Goal: Task Accomplishment & Management: Complete application form

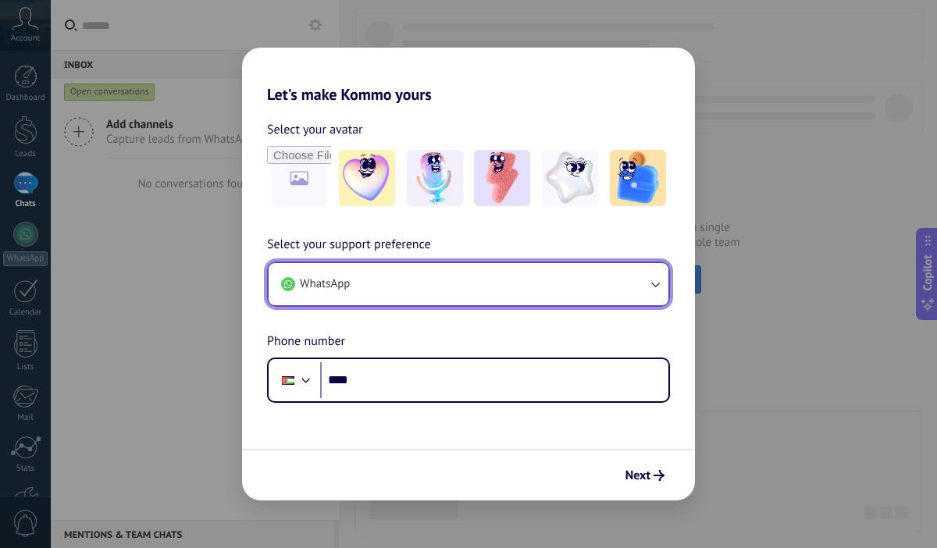
click at [380, 276] on button "WhatsApp" at bounding box center [469, 284] width 400 height 42
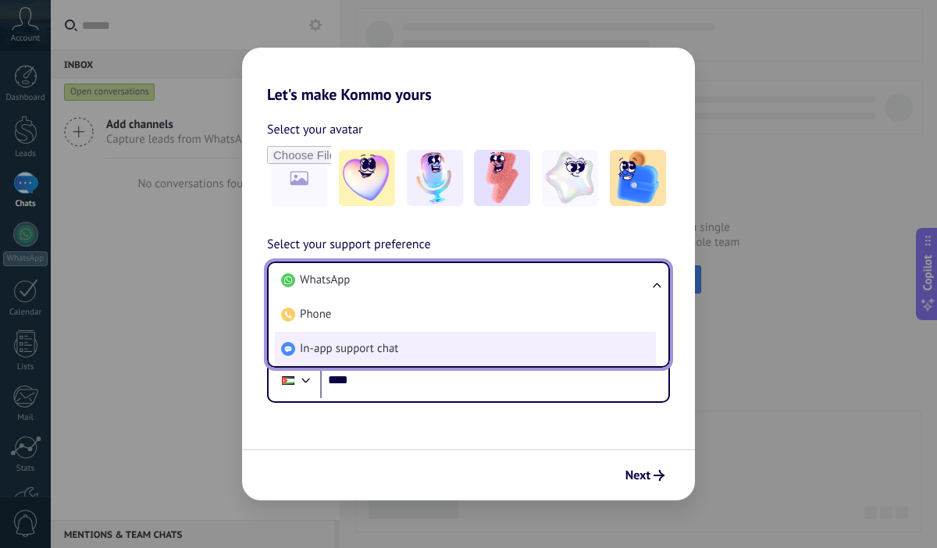
click at [351, 343] on span "In-app support chat" at bounding box center [349, 349] width 98 height 16
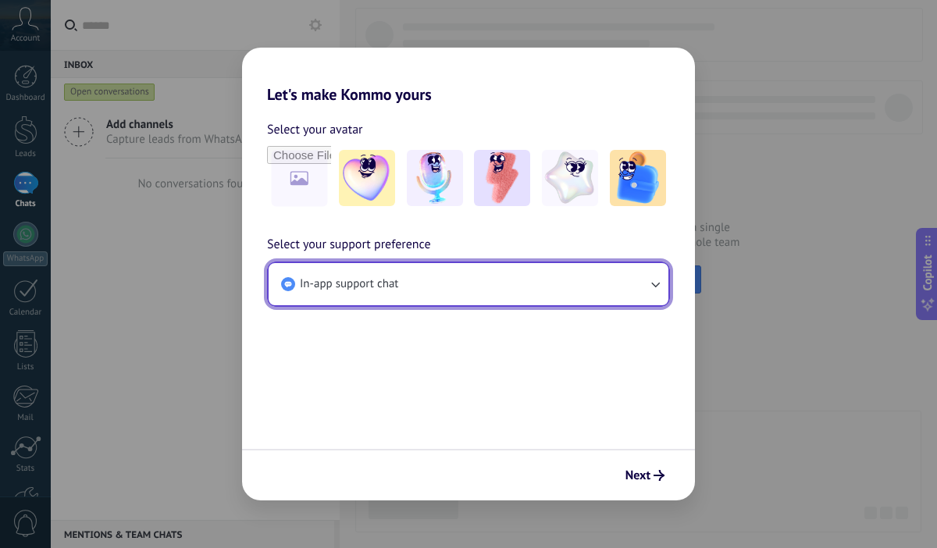
click at [381, 287] on span "In-app support chat" at bounding box center [349, 285] width 98 height 16
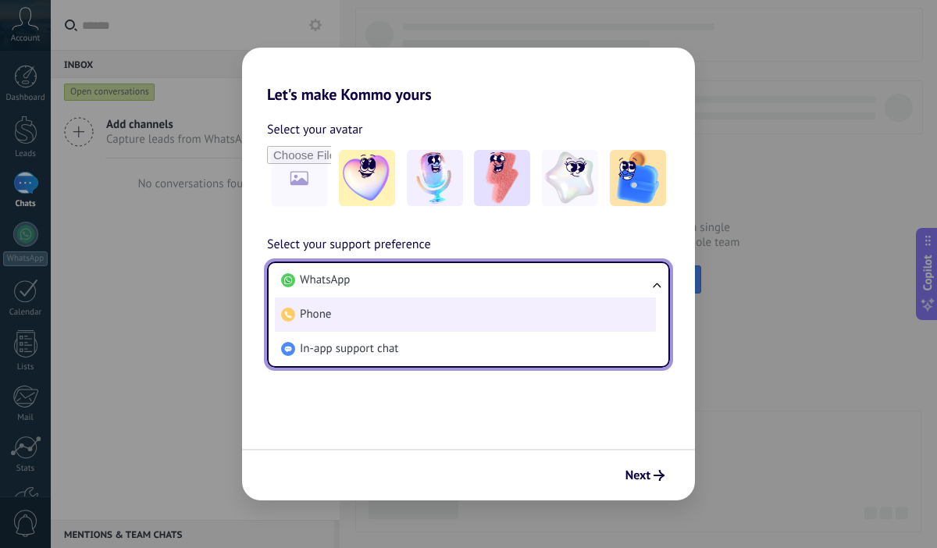
click at [371, 316] on li "Phone" at bounding box center [465, 315] width 381 height 34
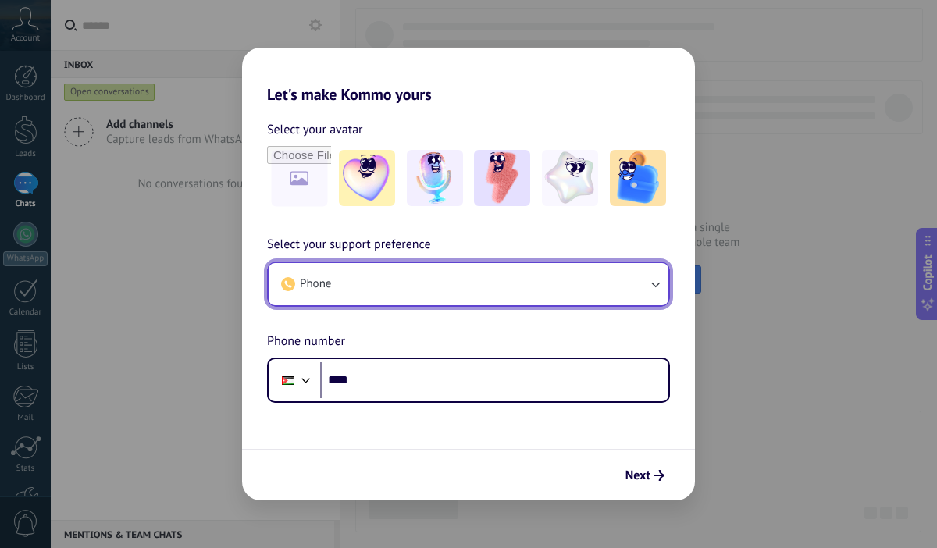
click at [383, 288] on button "Phone" at bounding box center [469, 284] width 400 height 42
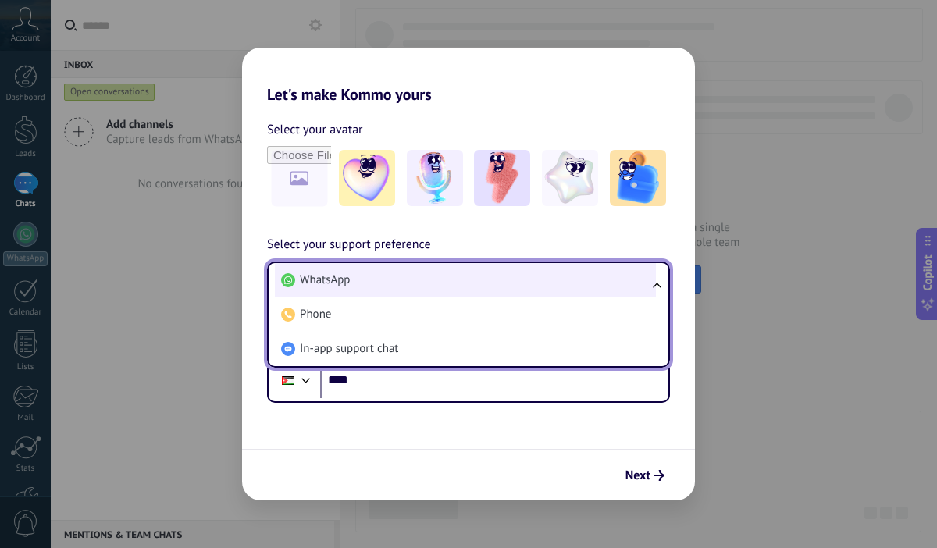
click at [381, 280] on li "WhatsApp" at bounding box center [465, 280] width 381 height 34
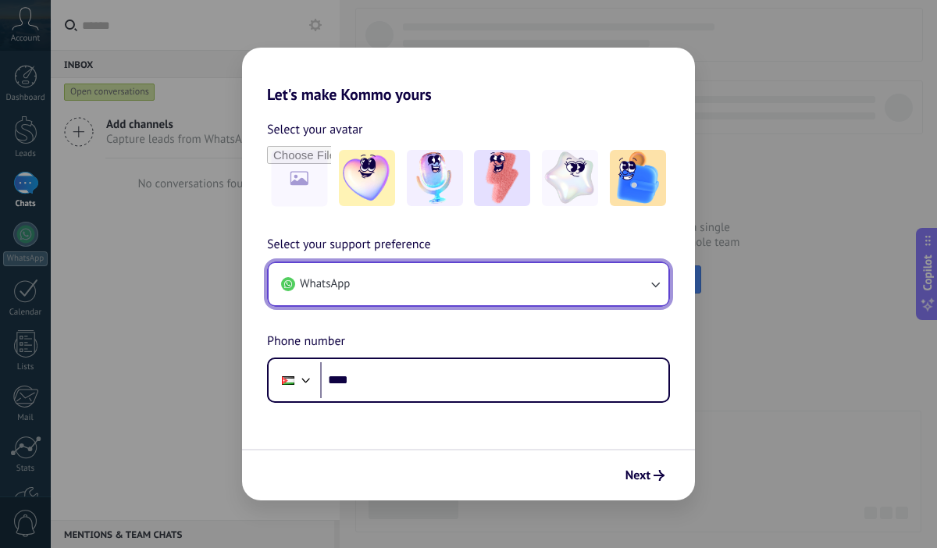
click at [382, 290] on button "WhatsApp" at bounding box center [469, 284] width 400 height 42
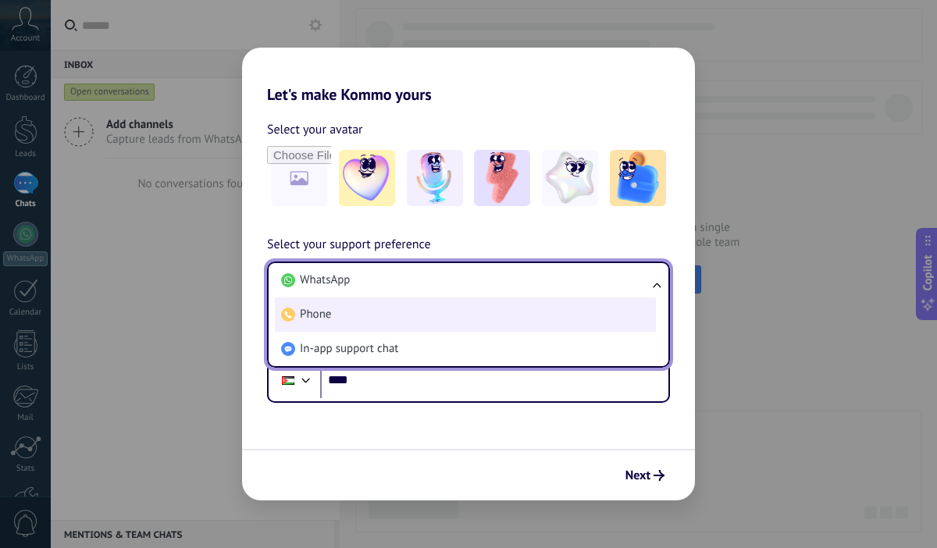
click at [369, 323] on li "Phone" at bounding box center [465, 315] width 381 height 34
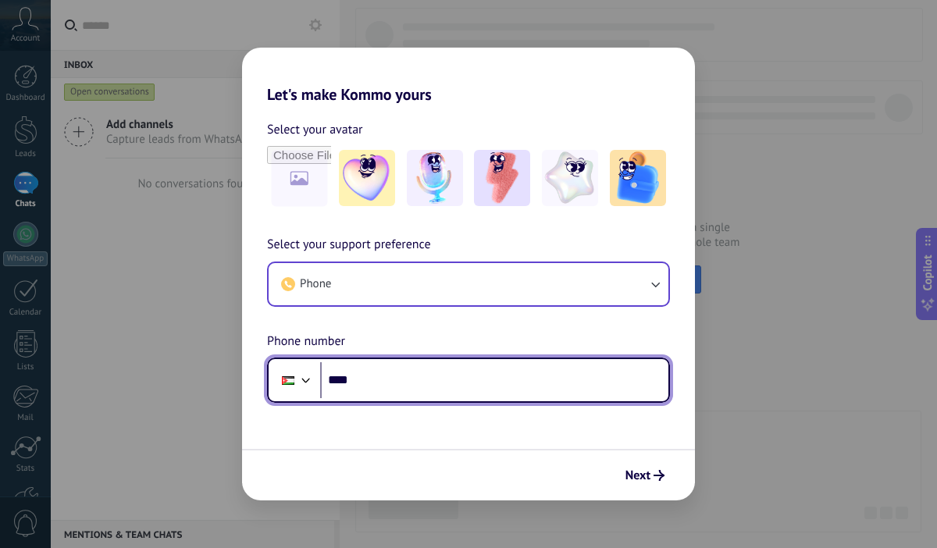
click at [376, 373] on input "****" at bounding box center [494, 380] width 348 height 36
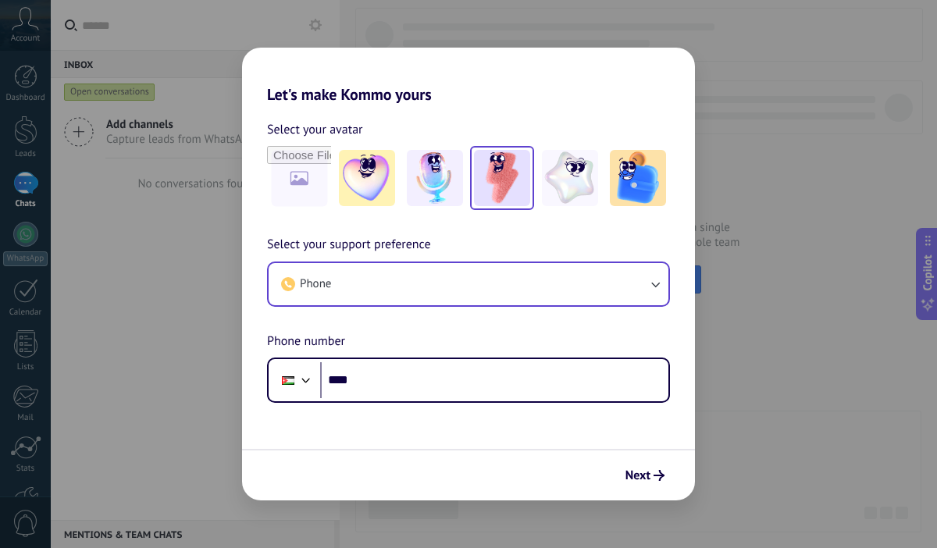
click at [494, 171] on img at bounding box center [502, 178] width 56 height 56
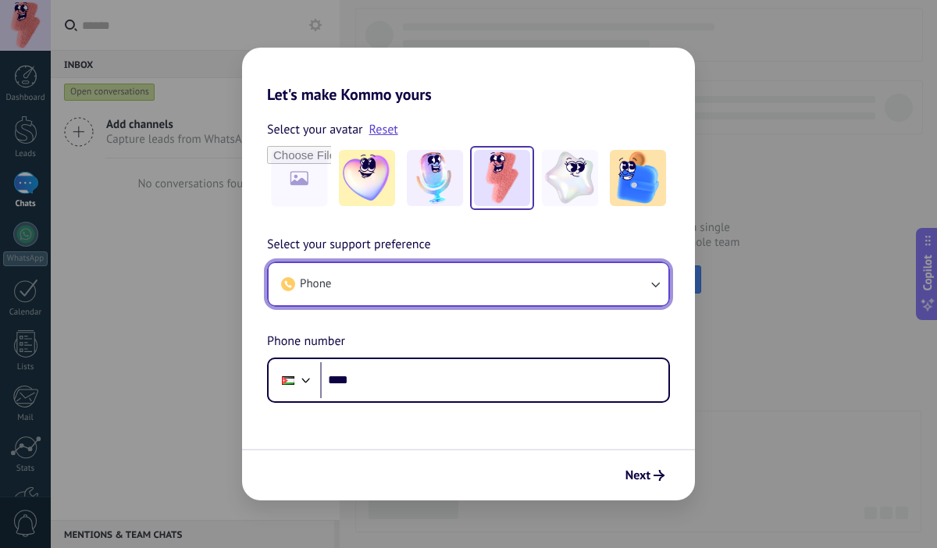
click at [412, 286] on button "Phone" at bounding box center [469, 284] width 400 height 42
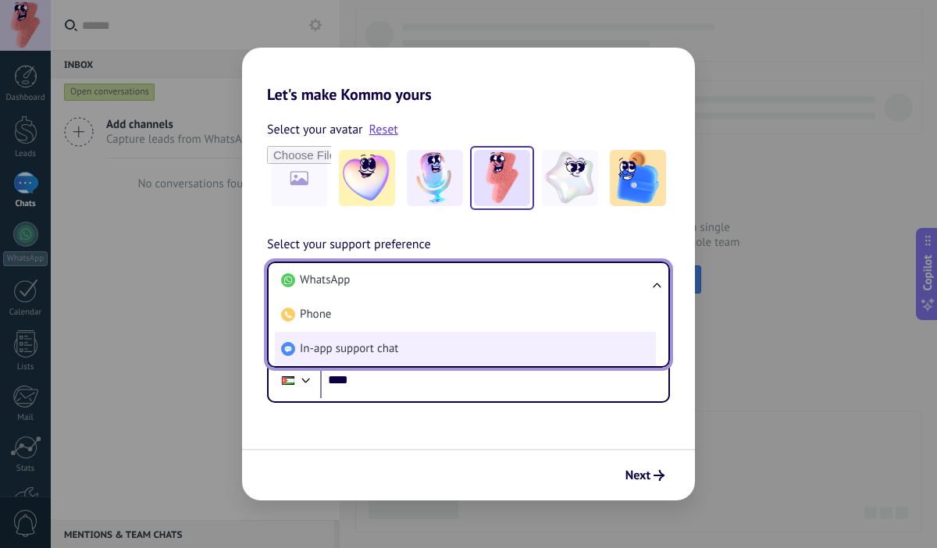
click at [391, 347] on span "In-app support chat" at bounding box center [349, 349] width 98 height 16
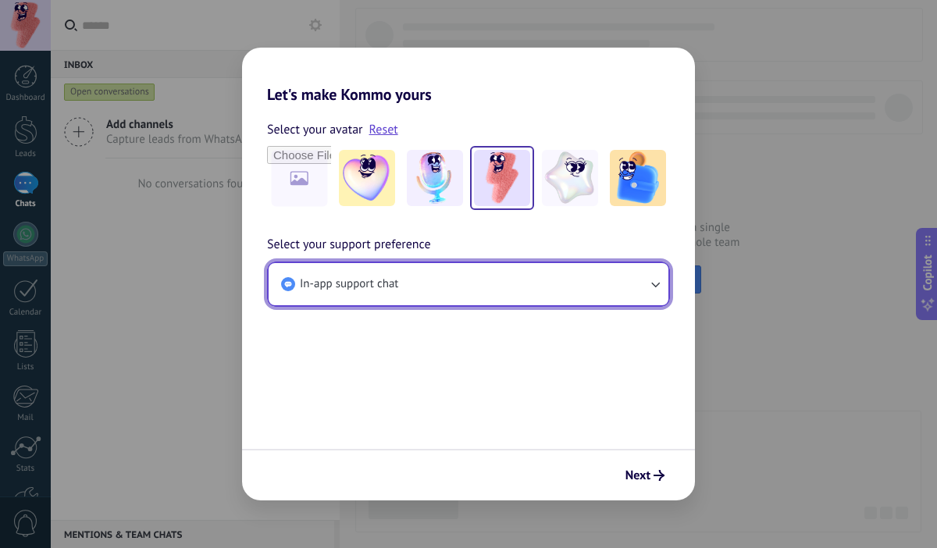
click at [405, 290] on button "In-app support chat" at bounding box center [469, 284] width 400 height 42
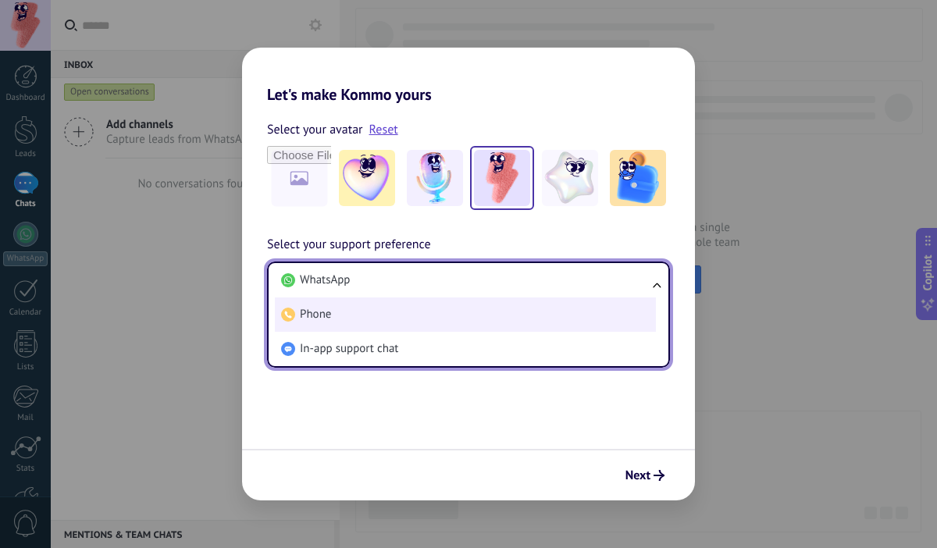
click at [391, 317] on li "Phone" at bounding box center [465, 315] width 381 height 34
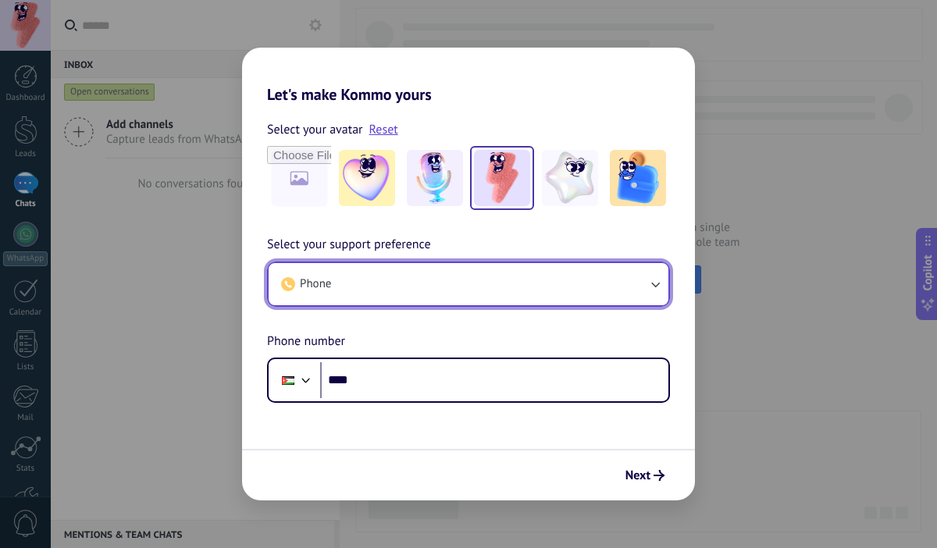
click at [409, 285] on button "Phone" at bounding box center [469, 284] width 400 height 42
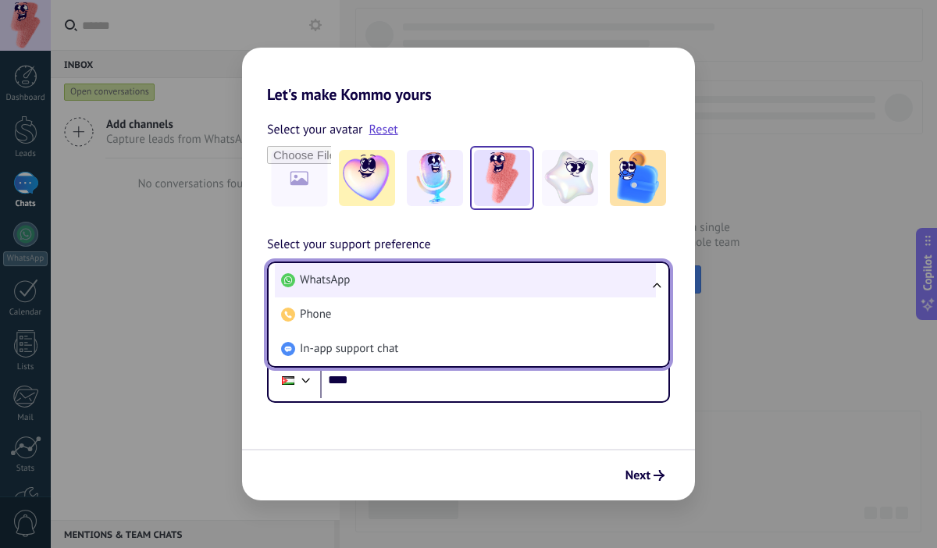
click at [409, 286] on li "WhatsApp" at bounding box center [465, 280] width 381 height 34
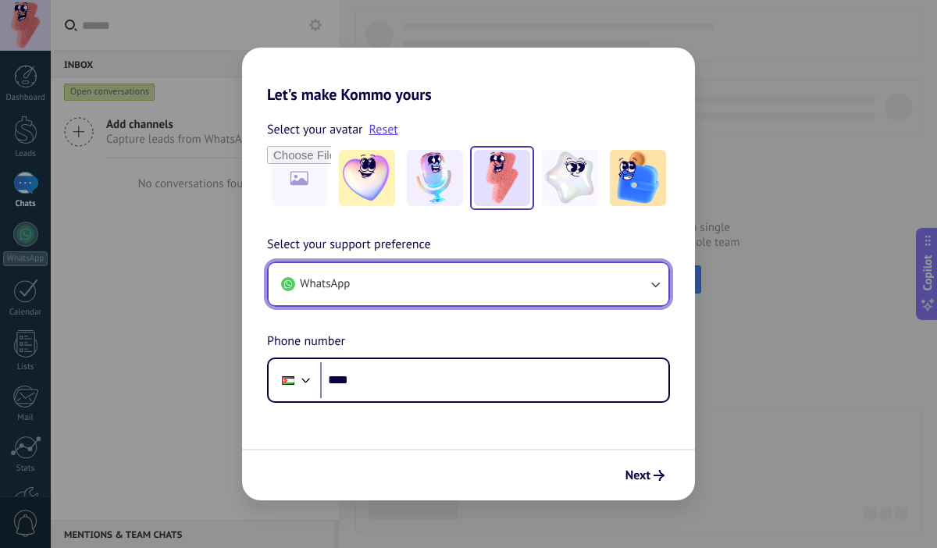
click at [416, 276] on button "WhatsApp" at bounding box center [469, 284] width 400 height 42
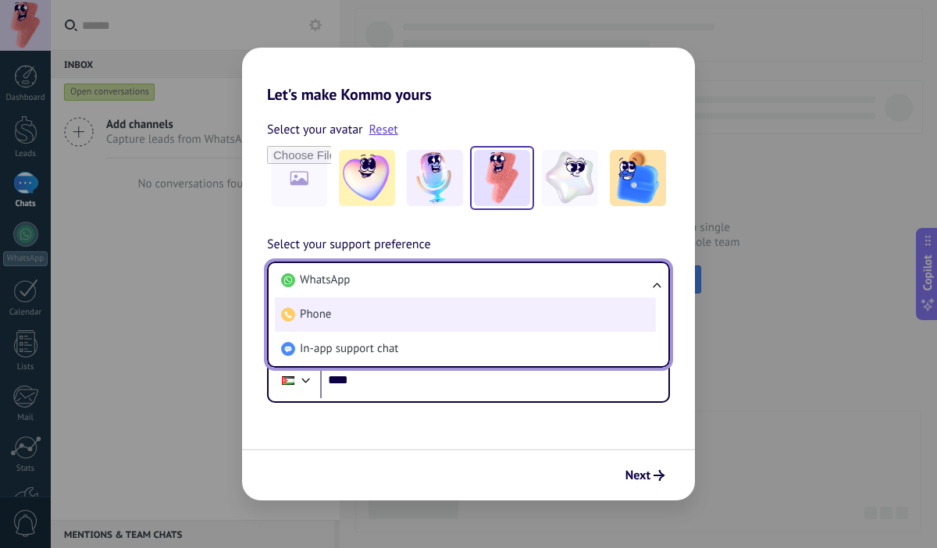
click at [405, 316] on li "Phone" at bounding box center [465, 315] width 381 height 34
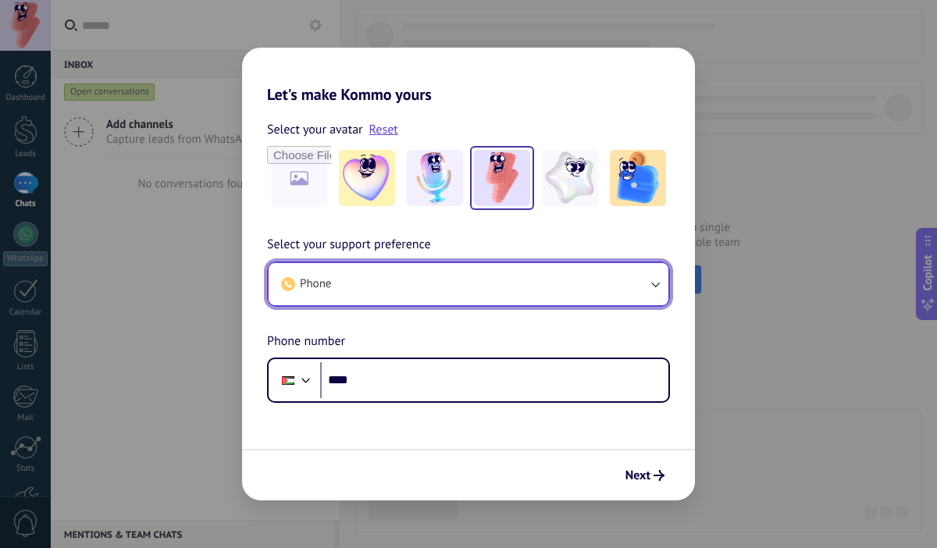
click at [393, 287] on button "Phone" at bounding box center [469, 284] width 400 height 42
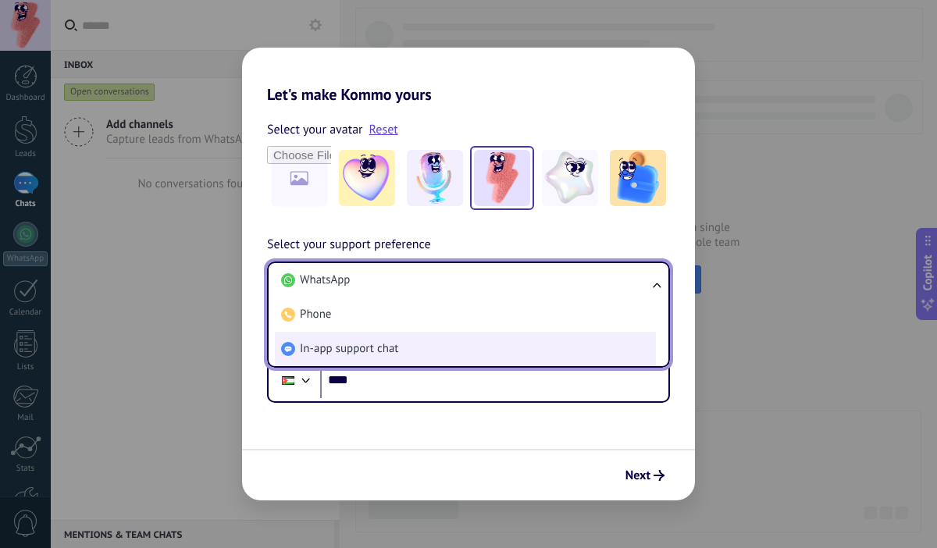
click at [373, 344] on span "In-app support chat" at bounding box center [349, 349] width 98 height 16
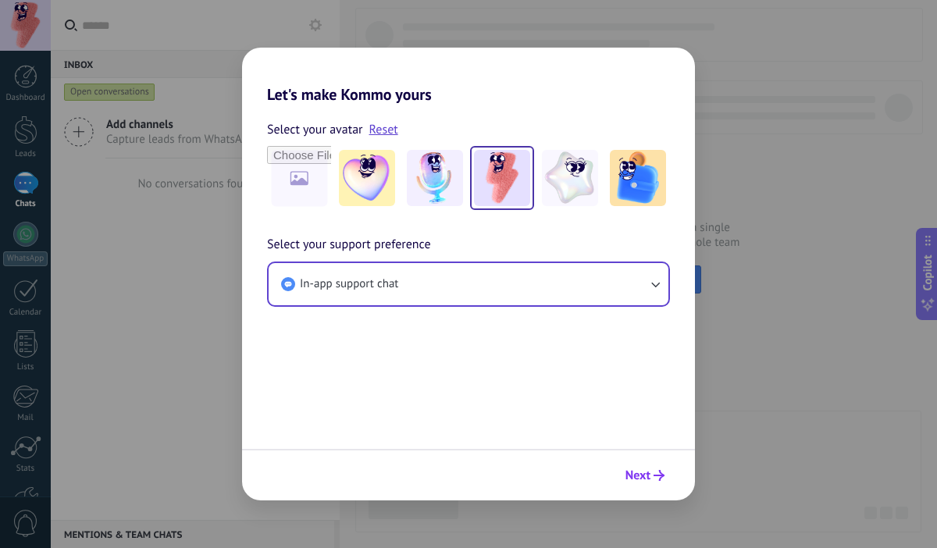
click at [665, 473] on button "Next" at bounding box center [645, 475] width 53 height 27
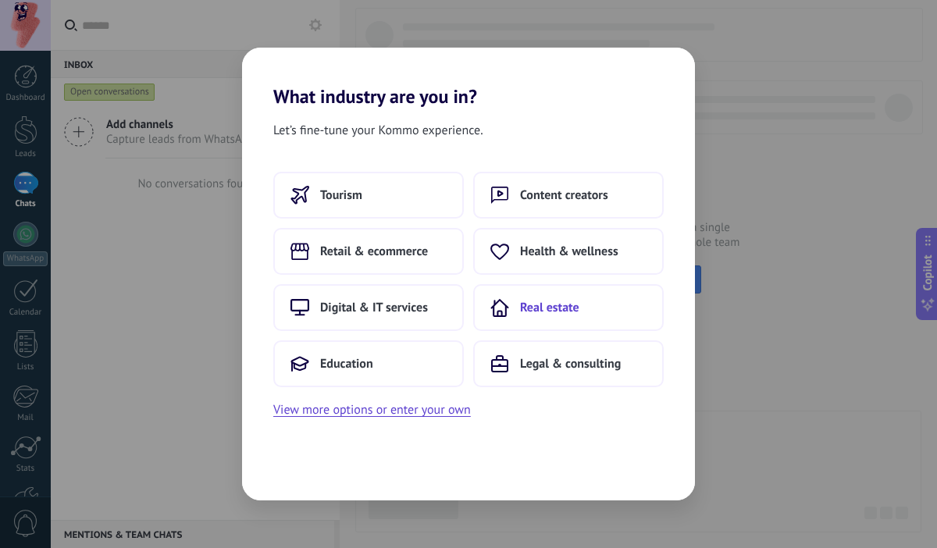
click at [556, 311] on span "Real estate" at bounding box center [549, 308] width 59 height 16
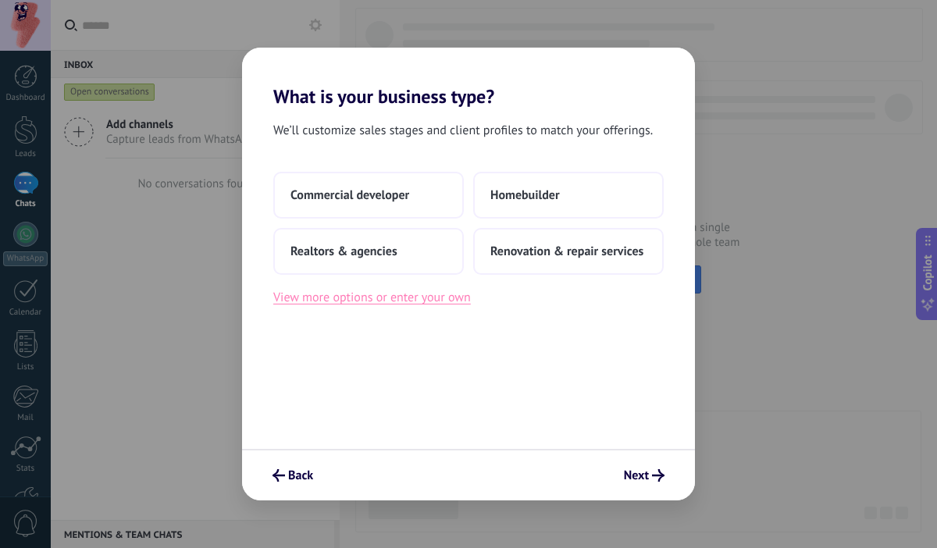
click at [379, 300] on button "View more options or enter your own" at bounding box center [372, 297] width 198 height 20
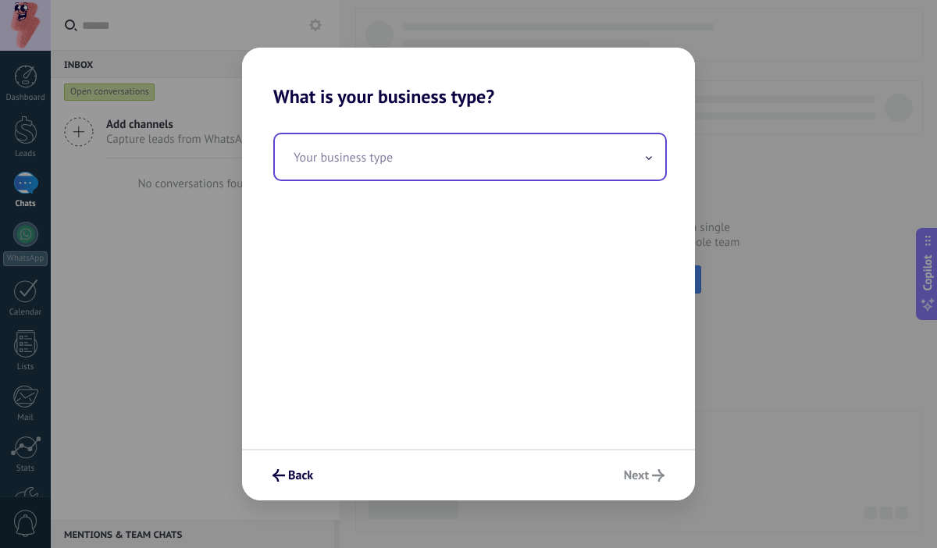
click at [458, 154] on input "text" at bounding box center [470, 156] width 391 height 45
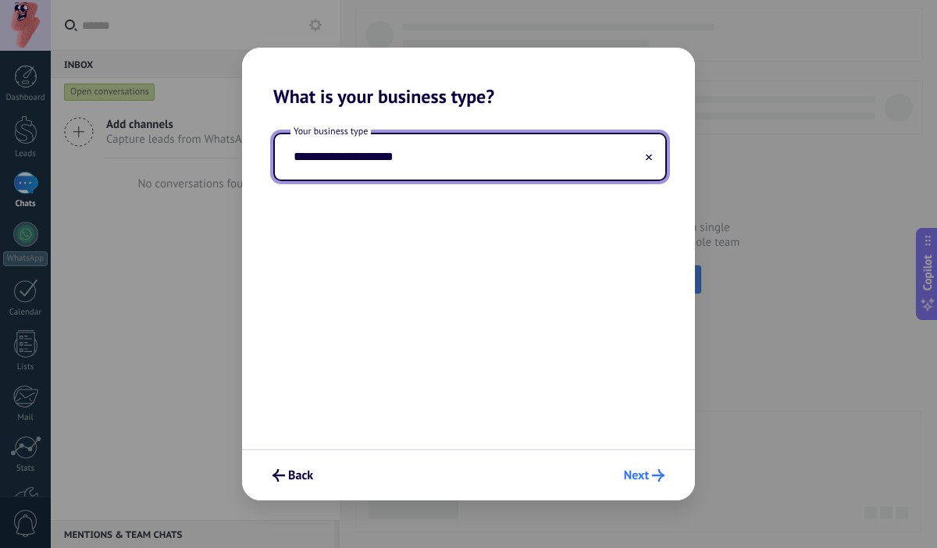
type input "**********"
click at [644, 475] on span "Next" at bounding box center [636, 475] width 25 height 11
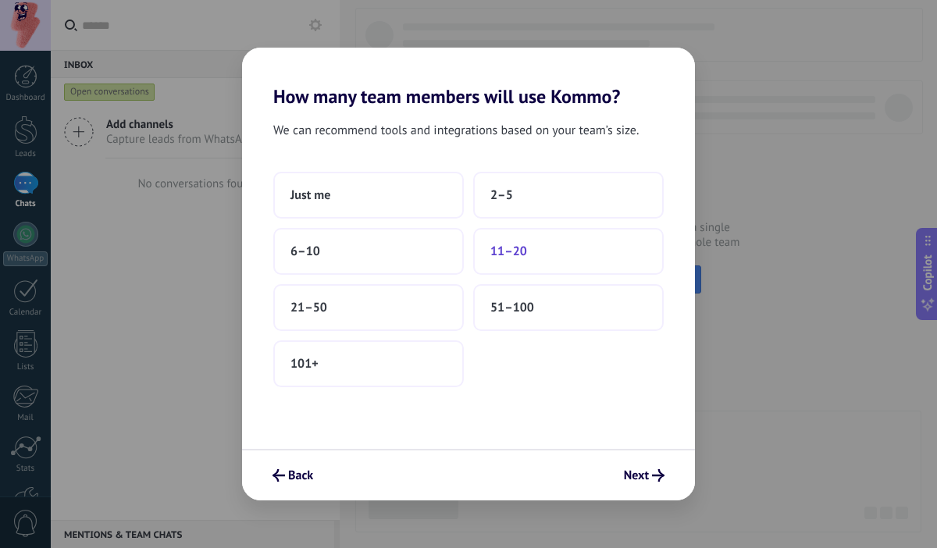
click at [504, 260] on button "11–20" at bounding box center [568, 251] width 191 height 47
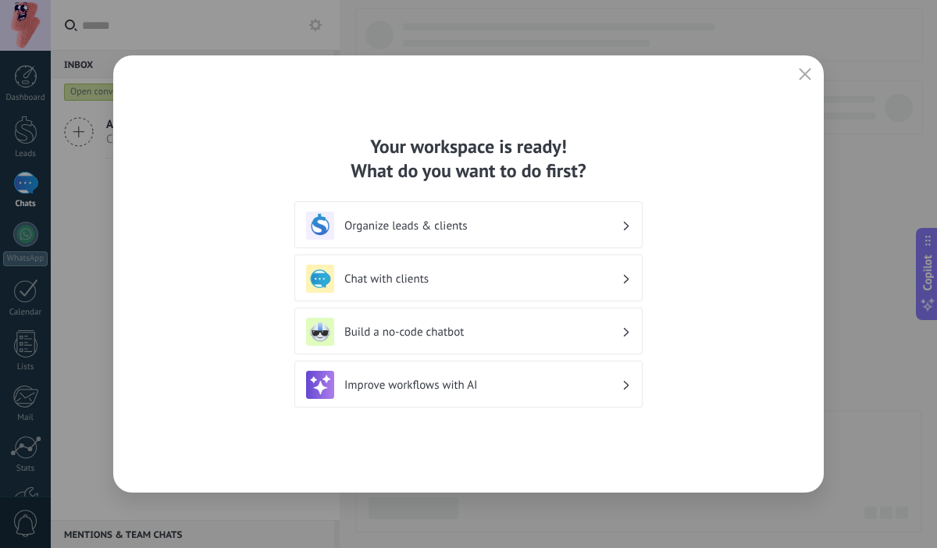
click at [578, 227] on h3 "Organize leads & clients" at bounding box center [482, 226] width 277 height 15
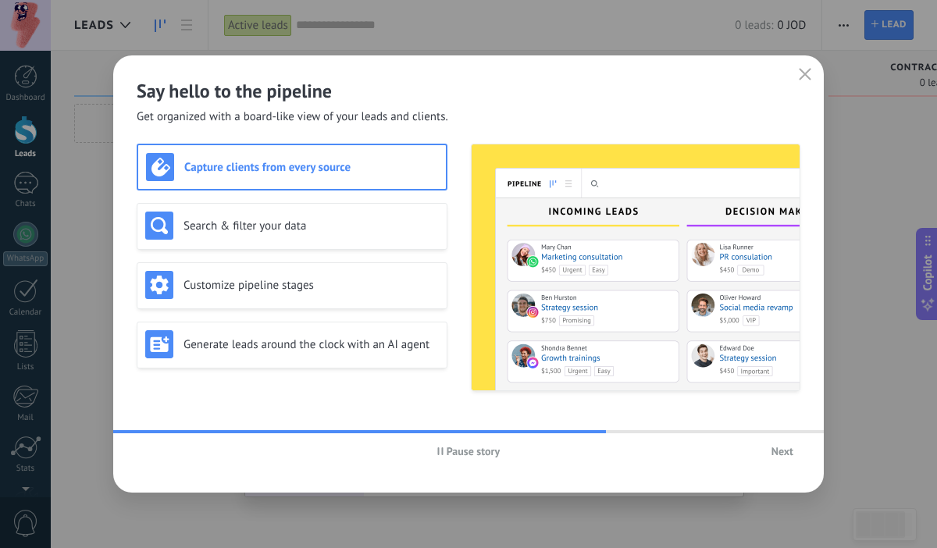
click at [785, 452] on span "Next" at bounding box center [783, 451] width 22 height 11
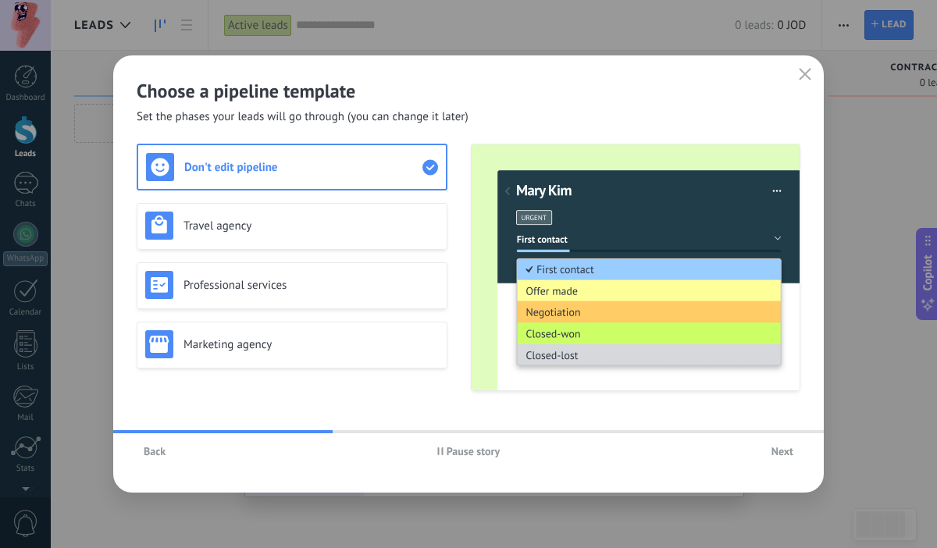
click at [160, 453] on span "Back" at bounding box center [155, 451] width 22 height 11
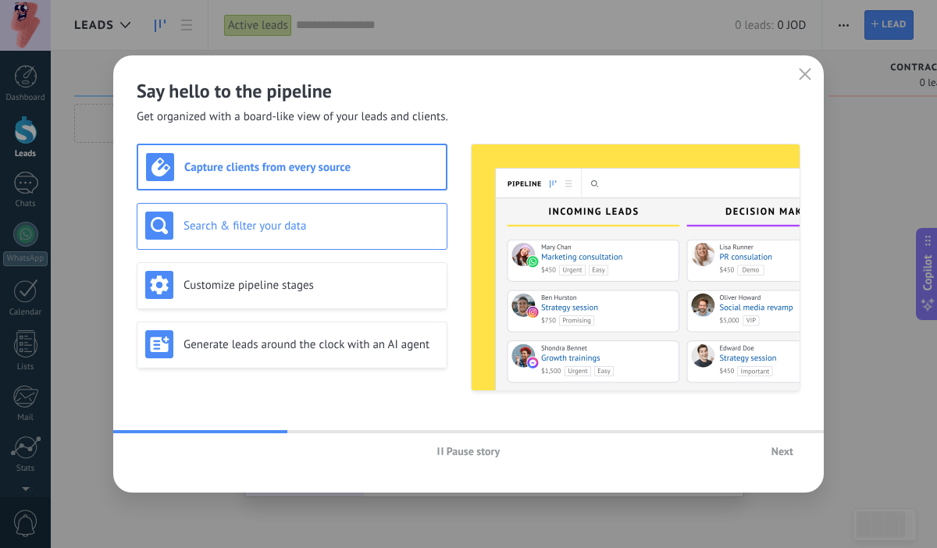
click at [273, 244] on div "Search & filter your data" at bounding box center [292, 226] width 311 height 47
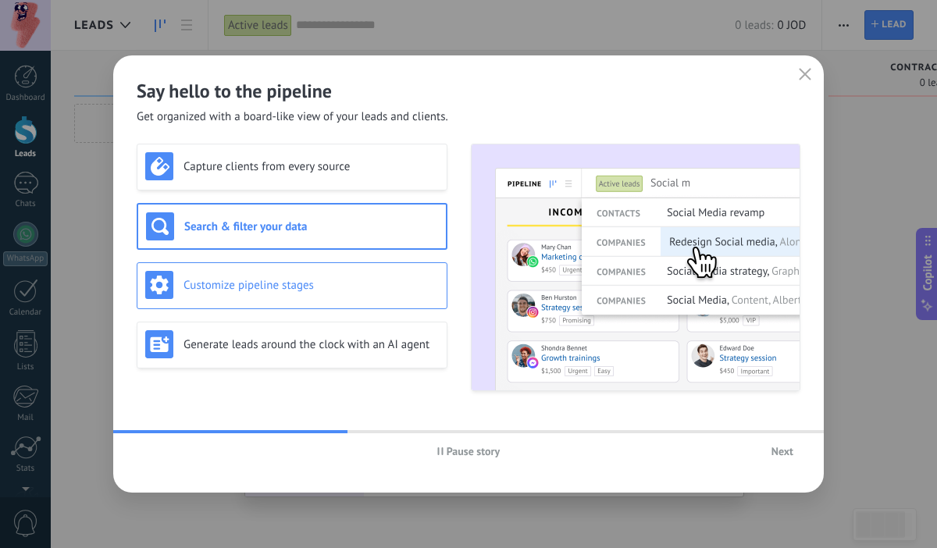
click at [267, 274] on div "Customize pipeline stages" at bounding box center [292, 285] width 294 height 28
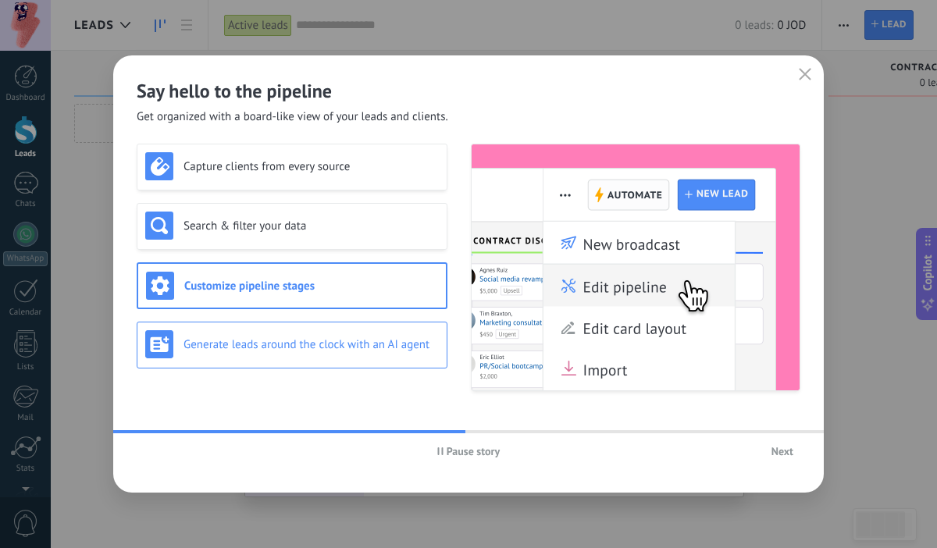
click at [269, 350] on h3 "Generate leads around the clock with an AI agent" at bounding box center [311, 344] width 255 height 15
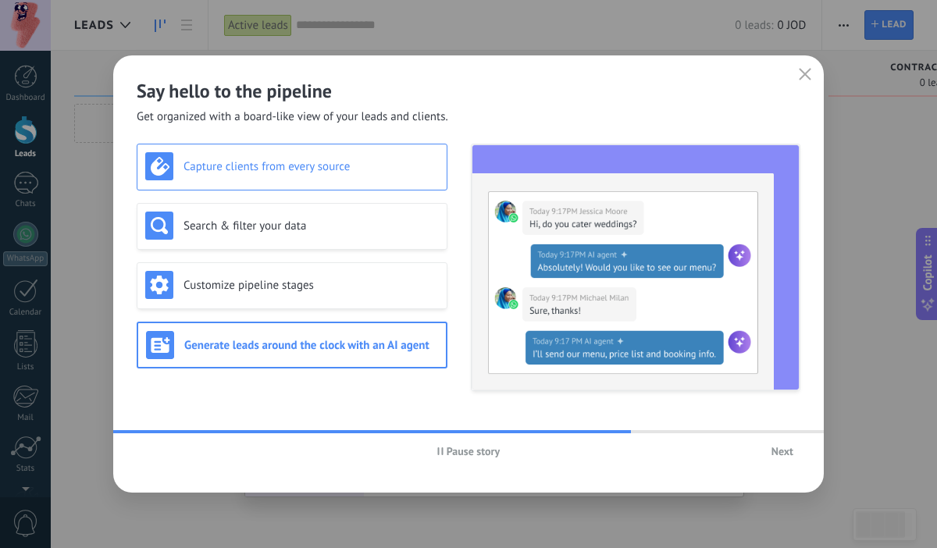
click at [333, 162] on h3 "Capture clients from every source" at bounding box center [311, 166] width 255 height 15
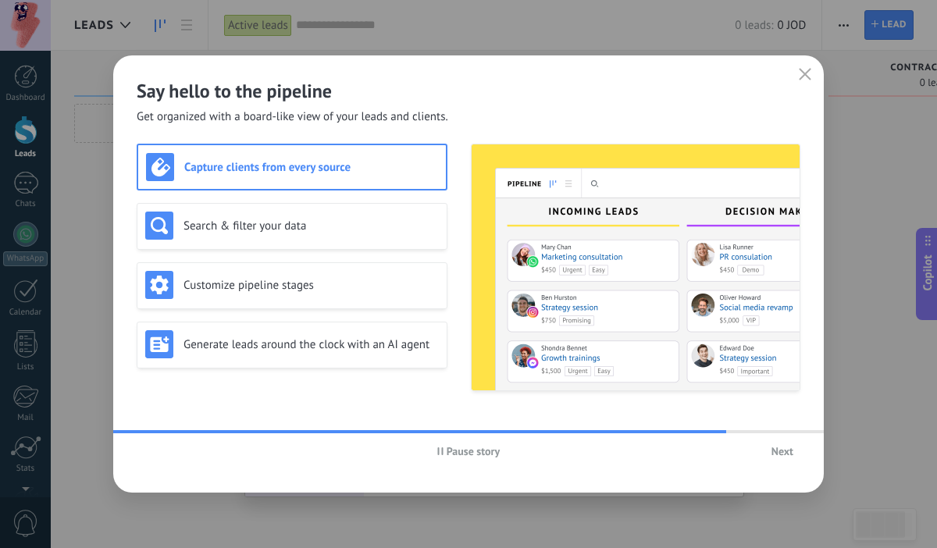
click at [778, 447] on span "Next" at bounding box center [783, 451] width 22 height 11
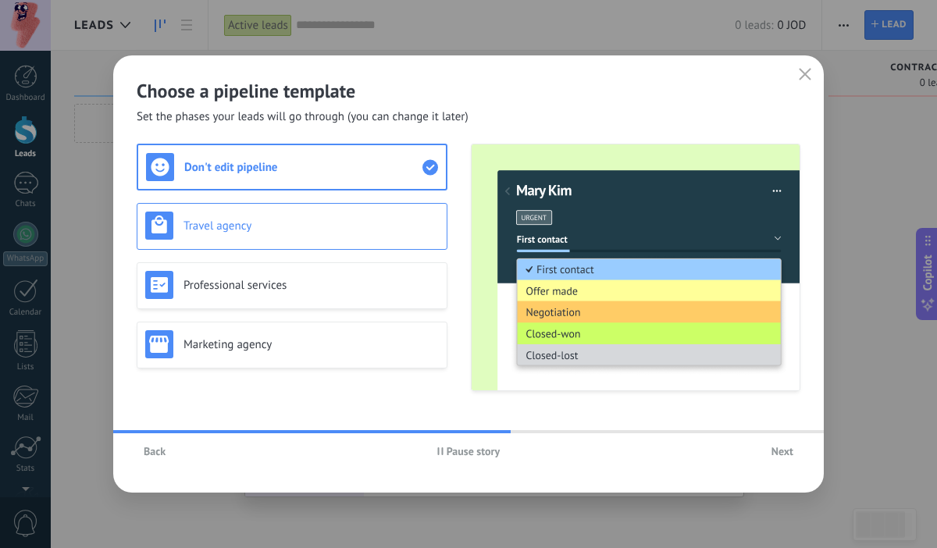
click at [337, 216] on div "Travel agency" at bounding box center [292, 226] width 294 height 28
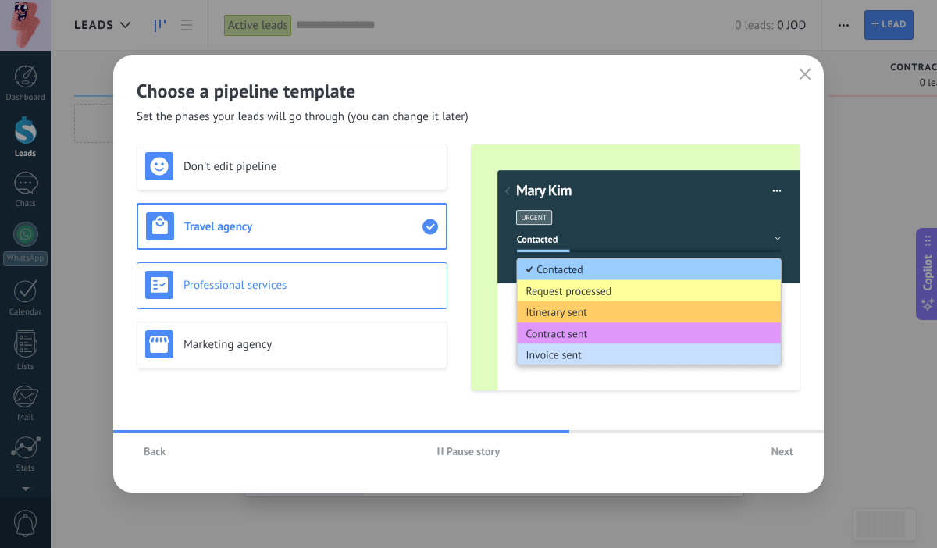
click at [326, 290] on h3 "Professional services" at bounding box center [311, 285] width 255 height 15
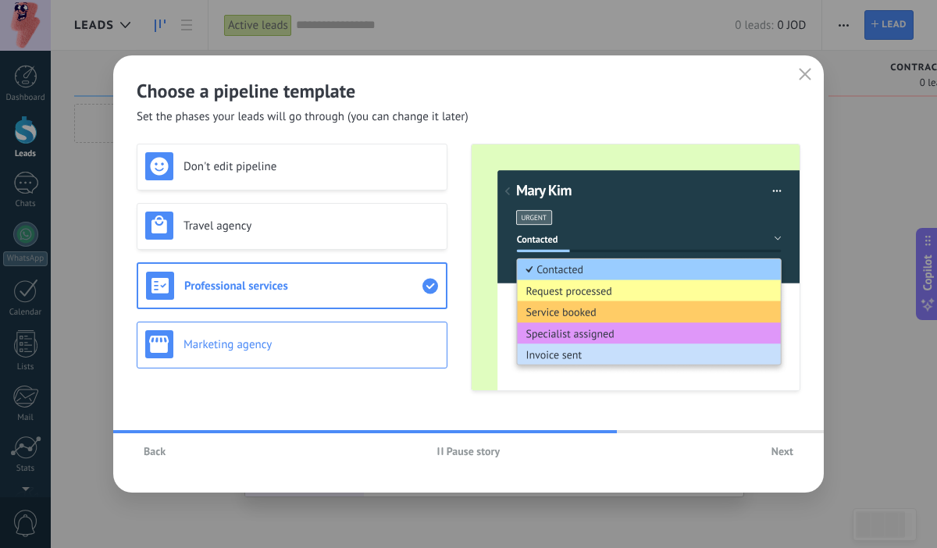
click at [319, 335] on div "Marketing agency" at bounding box center [292, 344] width 294 height 28
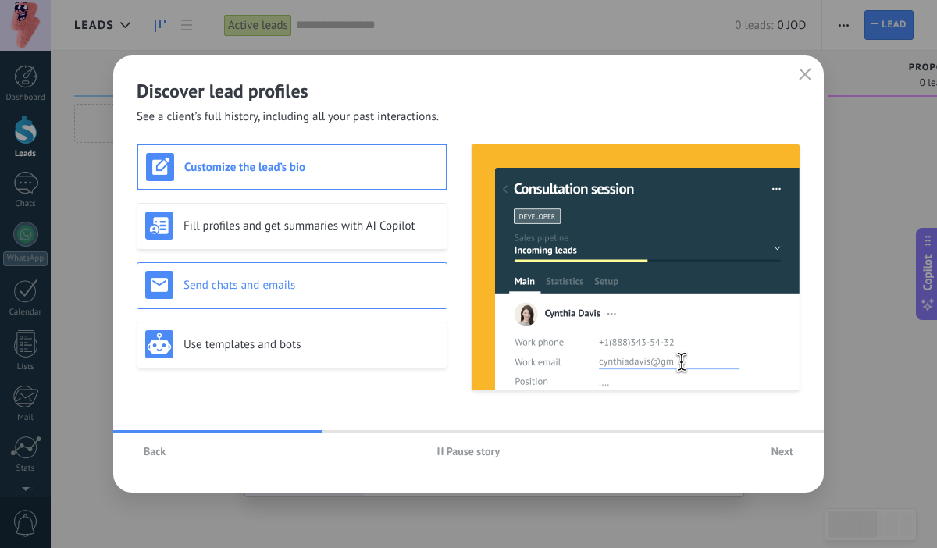
click at [337, 284] on h3 "Send chats and emails" at bounding box center [311, 285] width 255 height 15
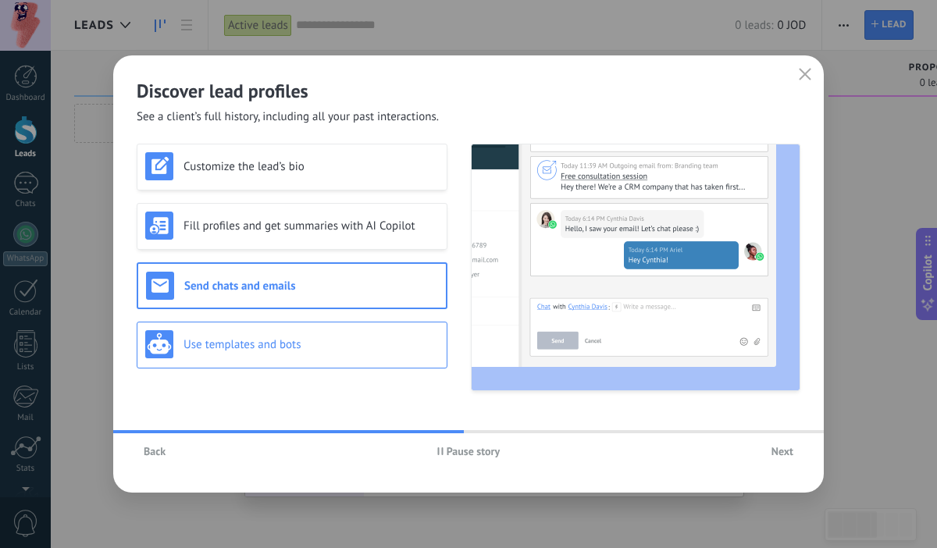
click at [326, 334] on div "Use templates and bots" at bounding box center [292, 344] width 294 height 28
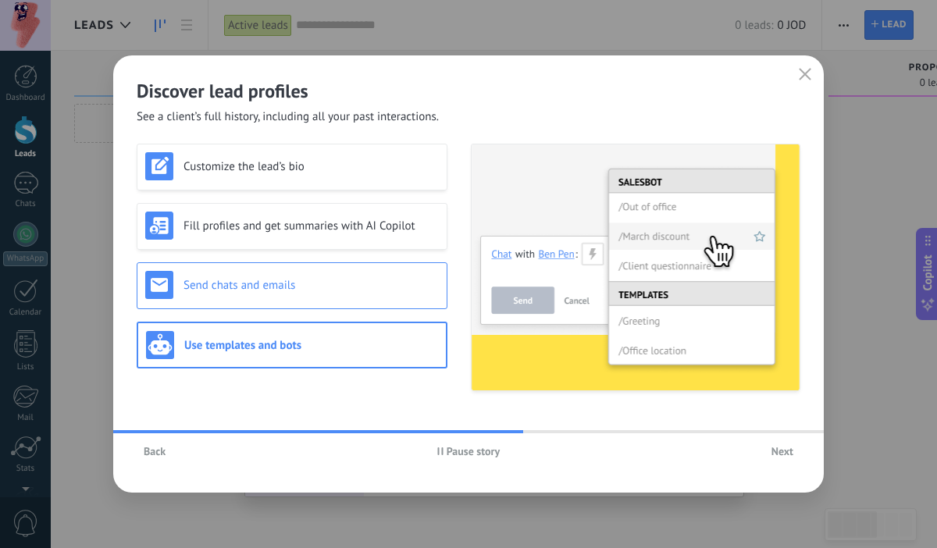
click at [344, 290] on h3 "Send chats and emails" at bounding box center [311, 285] width 255 height 15
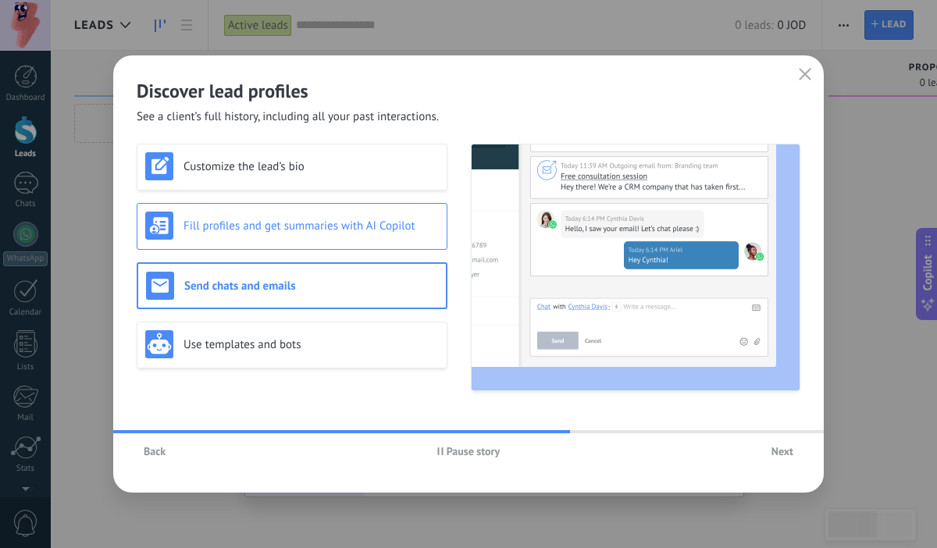
click at [359, 237] on div "Fill profiles and get summaries with AI Copilot" at bounding box center [292, 226] width 294 height 28
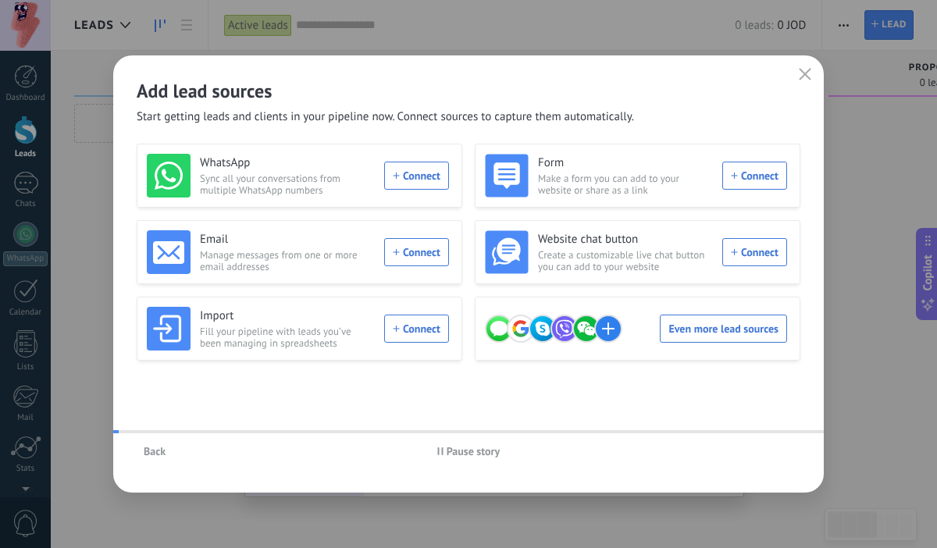
click at [378, 180] on div "WhatsApp Sync all your conversations from multiple WhatsApp numbers Connect" at bounding box center [298, 176] width 302 height 44
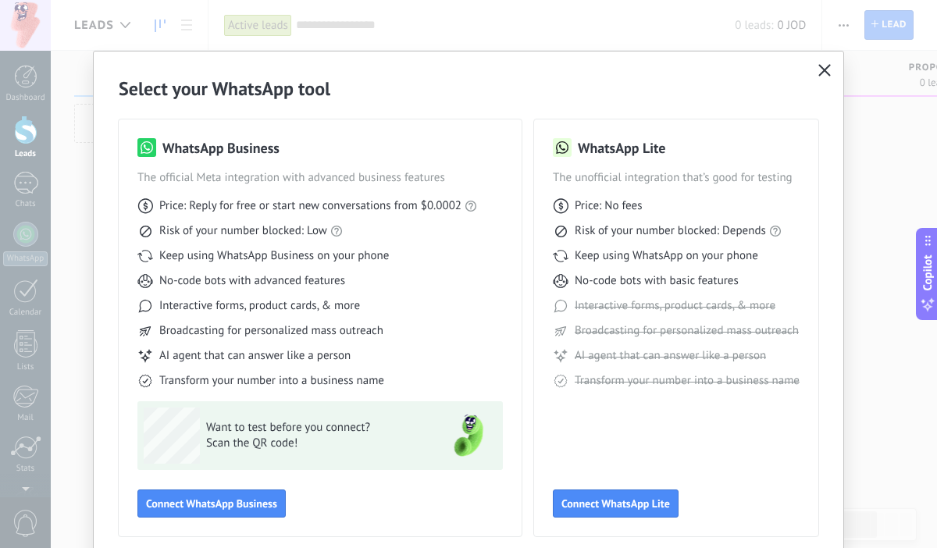
click at [815, 61] on button "button" at bounding box center [825, 71] width 20 height 22
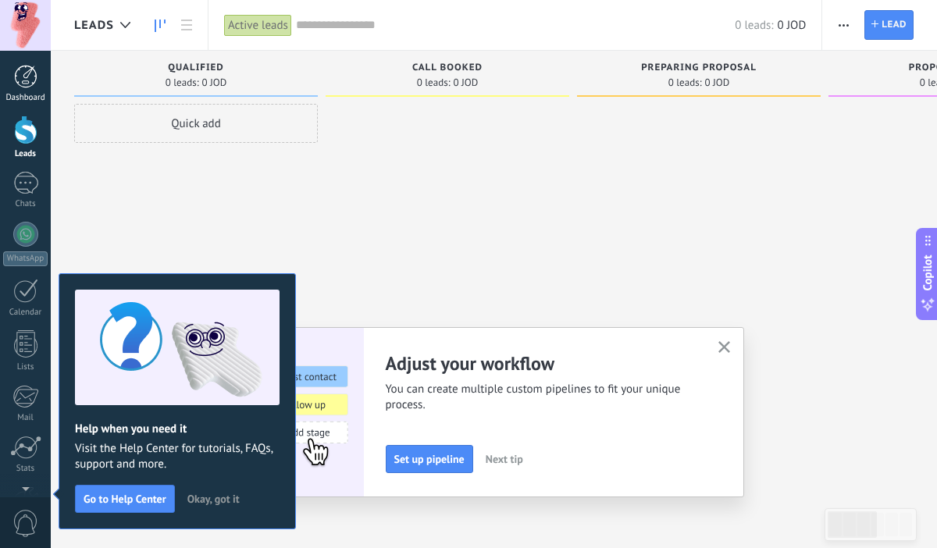
click at [37, 73] on div at bounding box center [25, 76] width 23 height 23
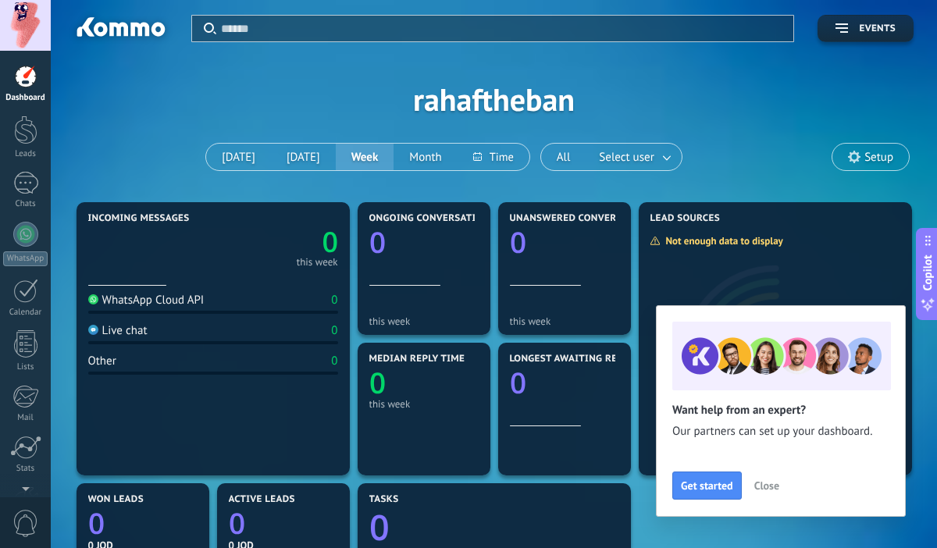
click at [22, 80] on div at bounding box center [25, 76] width 23 height 23
click at [27, 137] on div at bounding box center [25, 130] width 23 height 29
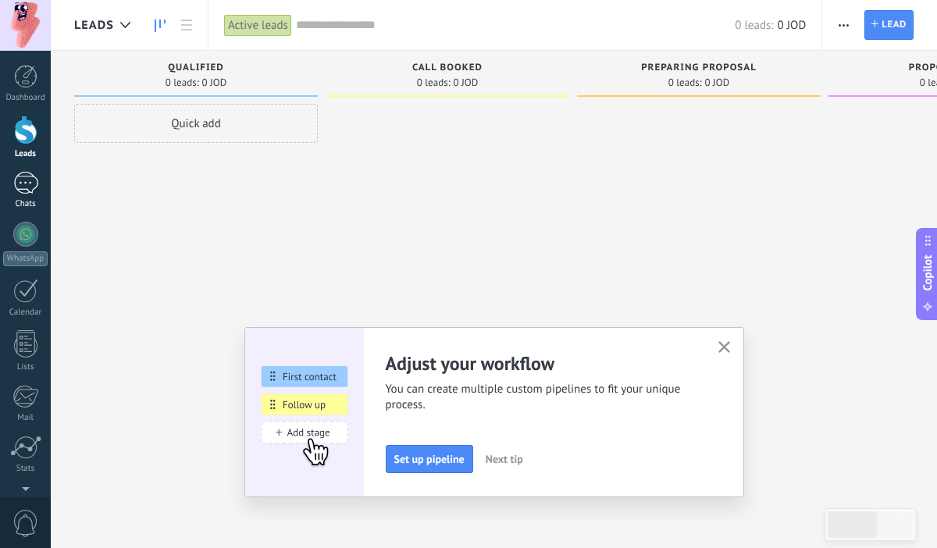
click at [27, 184] on div at bounding box center [25, 183] width 25 height 23
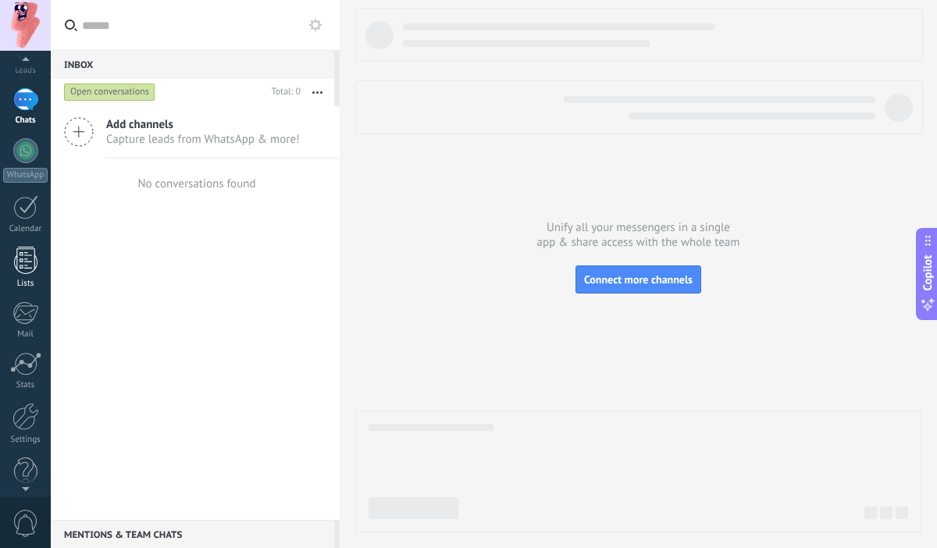
scroll to position [102, 0]
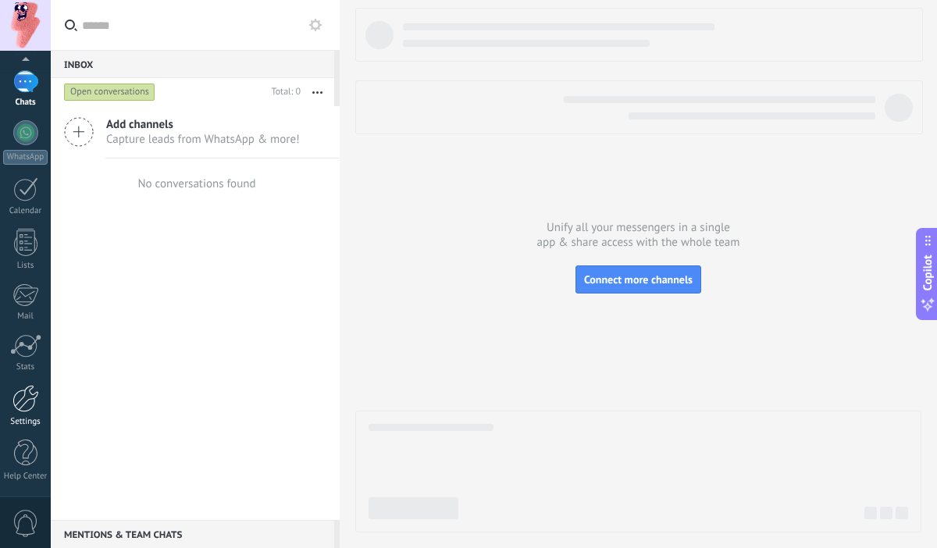
click at [23, 401] on div at bounding box center [25, 398] width 27 height 27
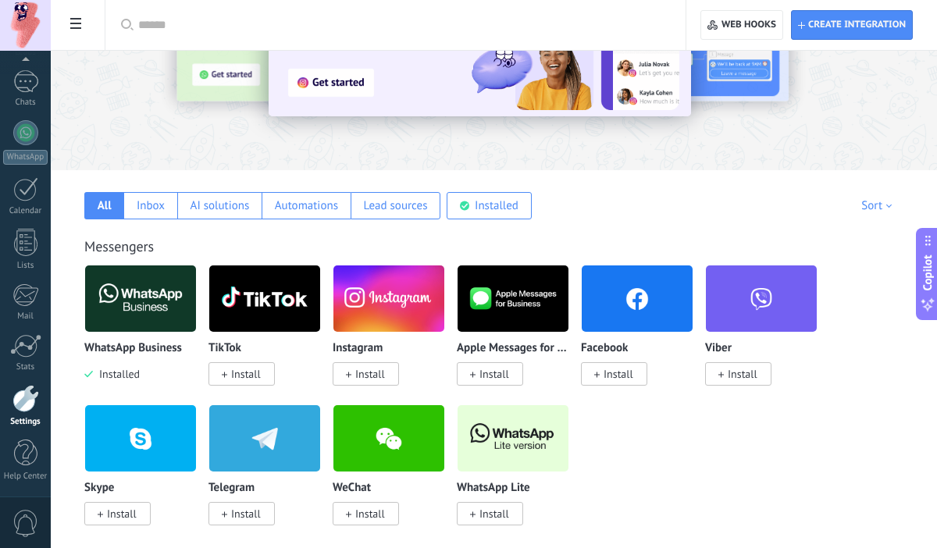
scroll to position [136, 0]
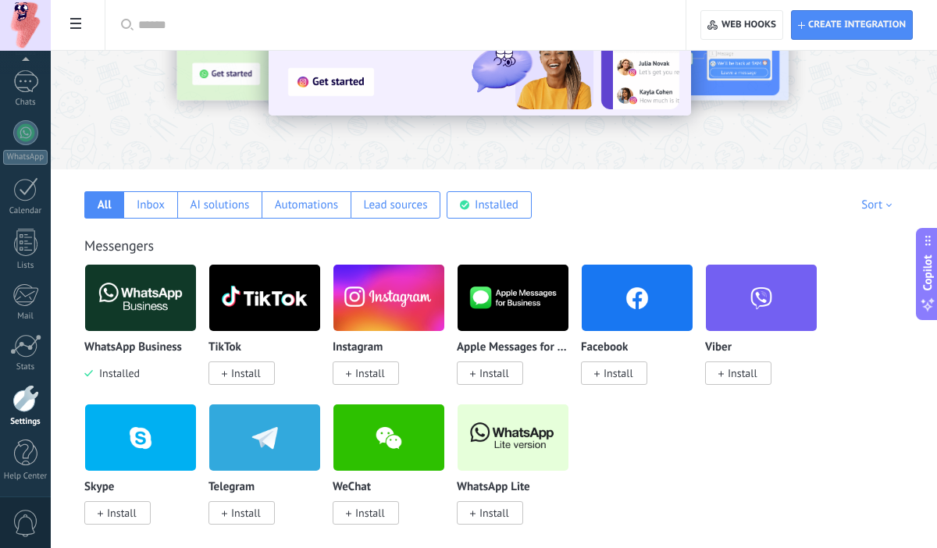
click at [338, 374] on span "Install" at bounding box center [366, 373] width 66 height 23
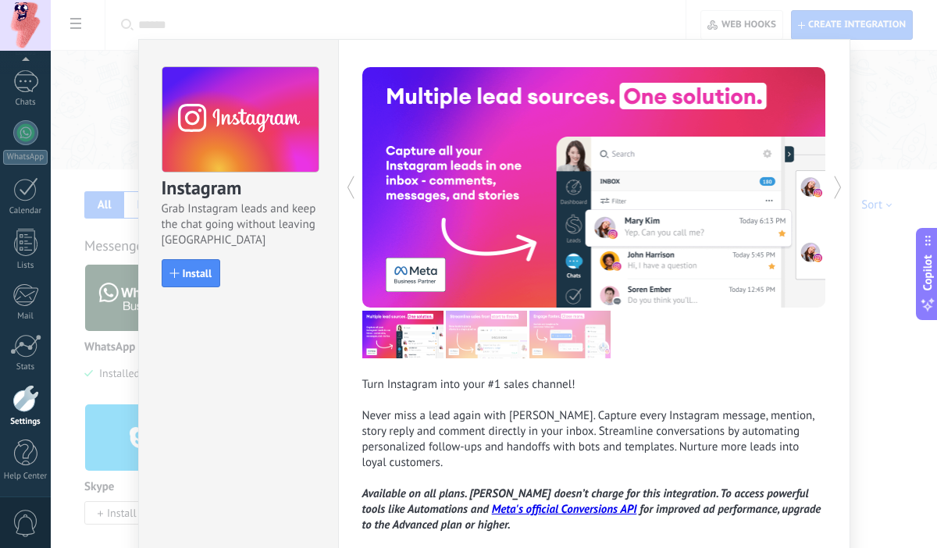
scroll to position [87, 0]
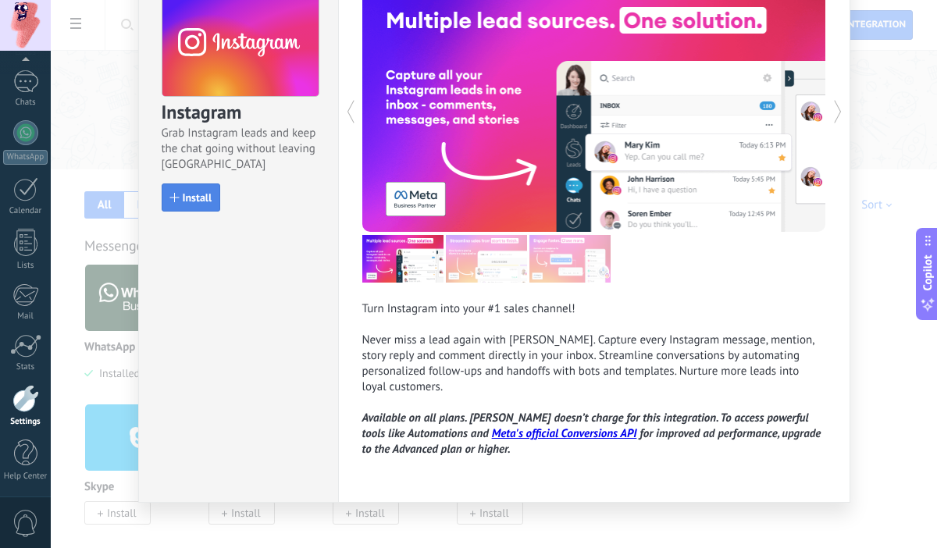
click at [191, 206] on button "Install" at bounding box center [191, 198] width 59 height 28
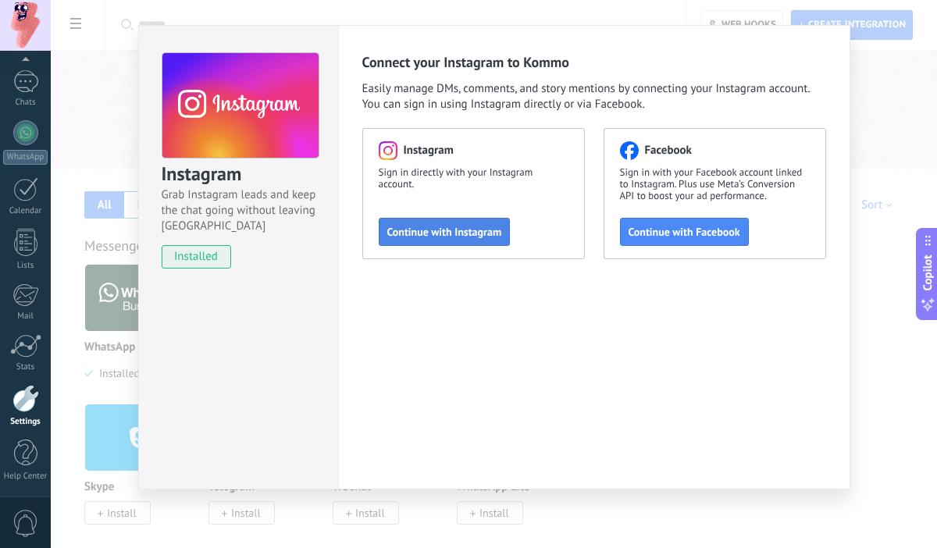
click at [466, 234] on span "Continue with Instagram" at bounding box center [444, 232] width 115 height 11
